Goal: Complete application form

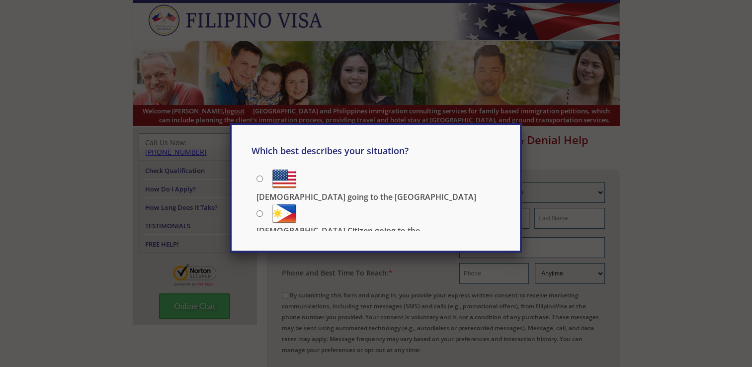
click at [258, 178] on input "[DEMOGRAPHIC_DATA] going to the [GEOGRAPHIC_DATA]" at bounding box center [259, 178] width 6 height 6
radio input "true"
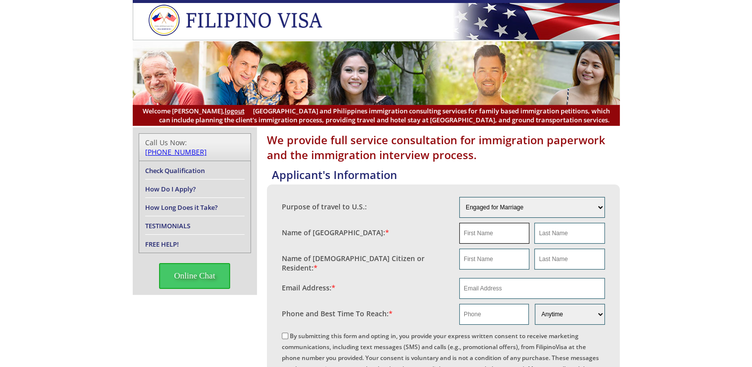
click at [465, 230] on input "text" at bounding box center [494, 233] width 70 height 21
type input "[PERSON_NAME]"
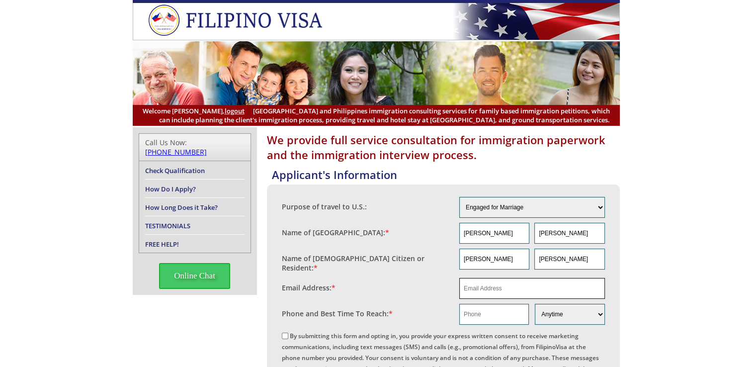
type input "[EMAIL_ADDRESS][DOMAIN_NAME]"
type input "09210140336"
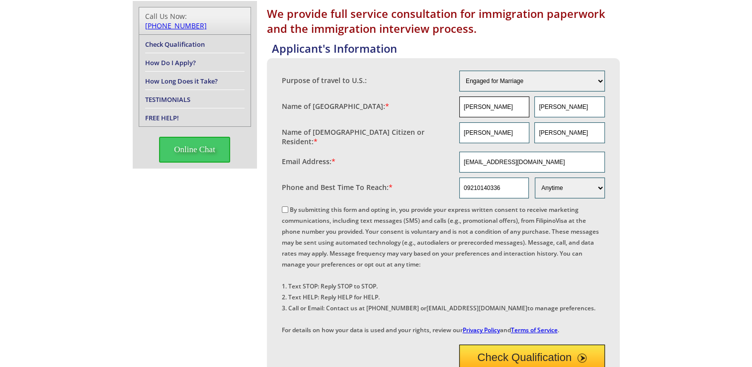
scroll to position [149, 0]
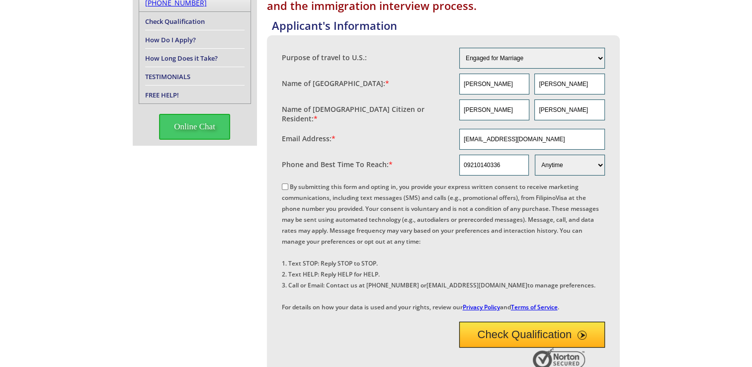
click at [284, 183] on input "By submitting this form and opting in, you provide your express written consent…" at bounding box center [285, 186] width 6 height 6
checkbox input "true"
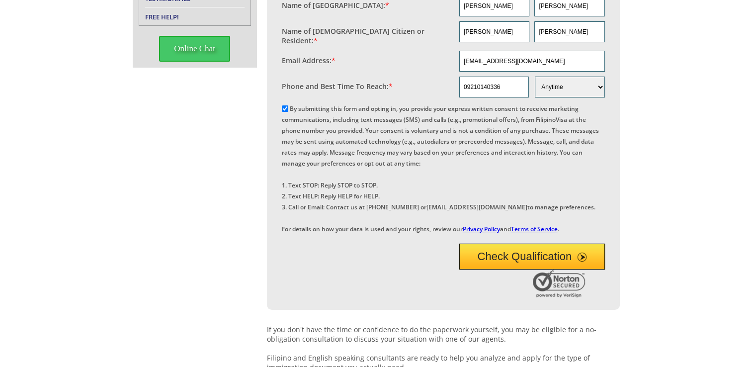
scroll to position [248, 0]
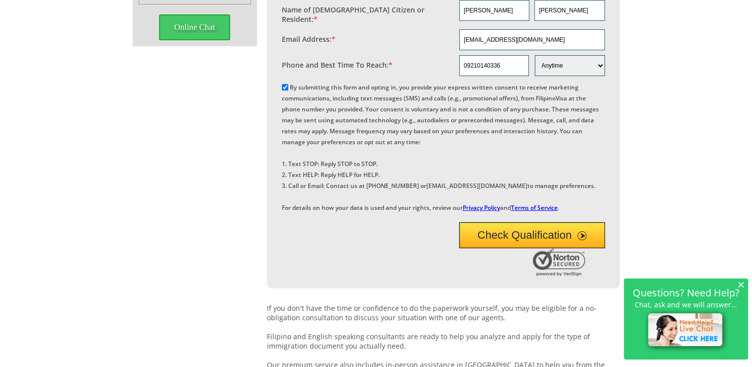
click at [508, 248] on button "Check Qualification" at bounding box center [532, 235] width 146 height 26
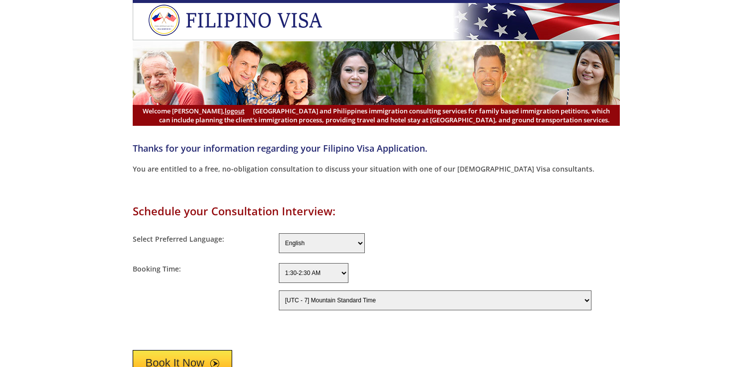
select select "420"
